Goal: Find specific page/section: Find specific page/section

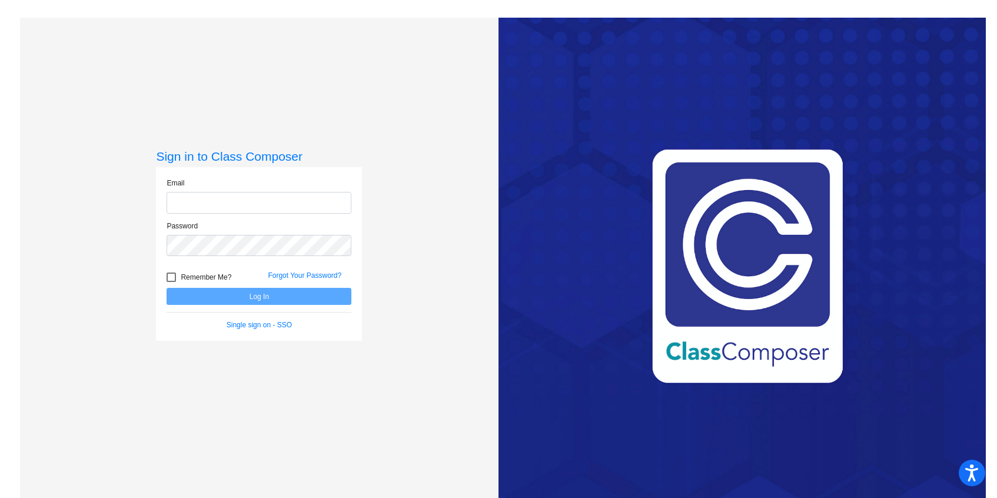
type input "[EMAIL_ADDRESS][DOMAIN_NAME]"
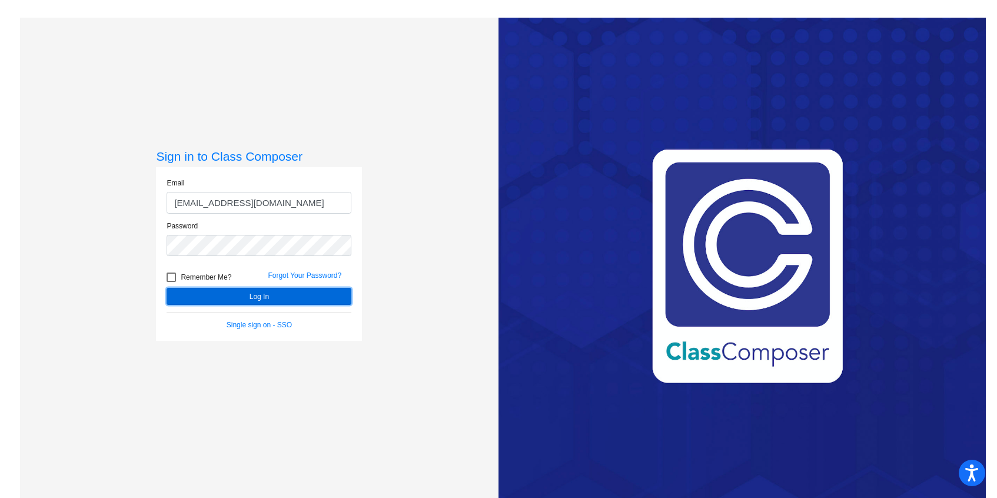
click at [284, 298] on button "Log In" at bounding box center [259, 296] width 185 height 17
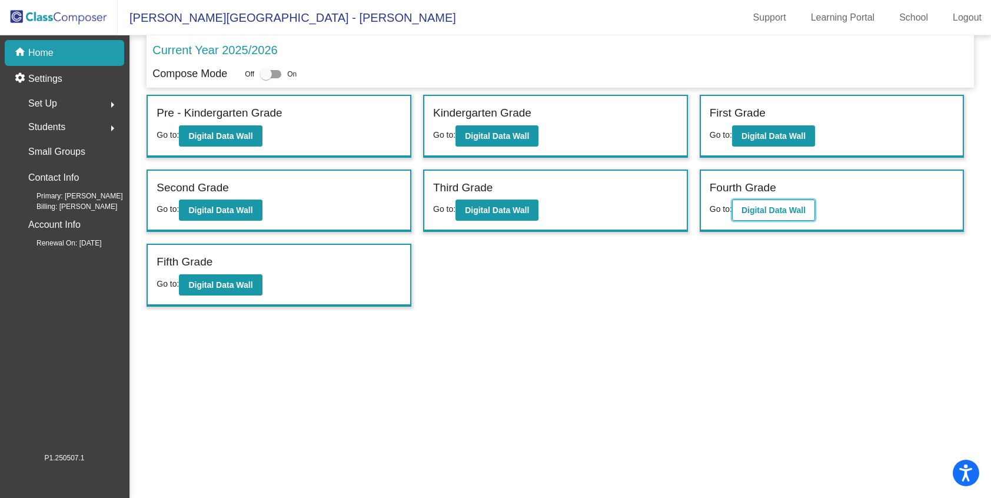
click at [774, 219] on button "Digital Data Wall" at bounding box center [773, 209] width 83 height 21
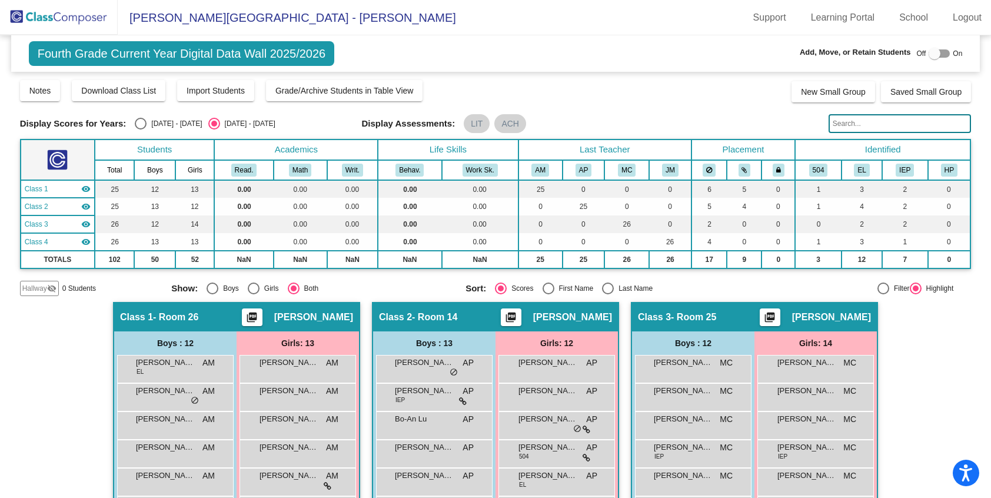
click at [108, 58] on span "Fourth Grade Current Year Digital Data Wall 2025/2026" at bounding box center [182, 53] width 306 height 25
click at [59, 22] on img at bounding box center [59, 17] width 118 height 35
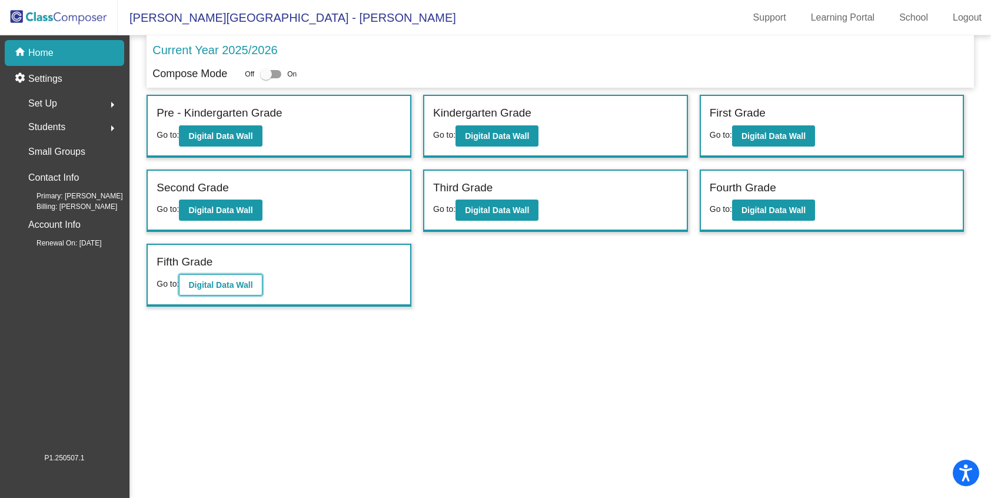
click at [225, 289] on button "Digital Data Wall" at bounding box center [220, 284] width 83 height 21
